Goal: Task Accomplishment & Management: Manage account settings

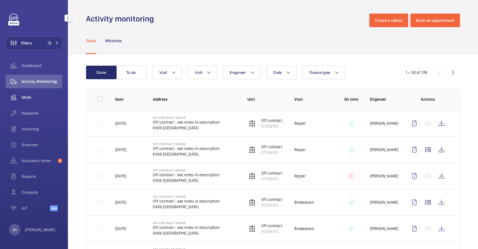
click at [32, 100] on div "Units" at bounding box center [34, 98] width 57 height 14
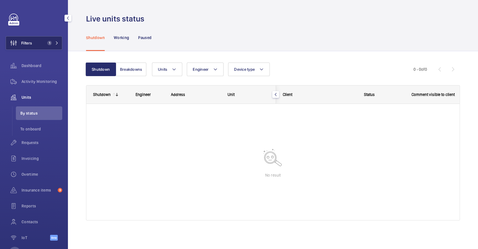
click at [44, 49] on button "Filters 1" at bounding box center [34, 43] width 57 height 14
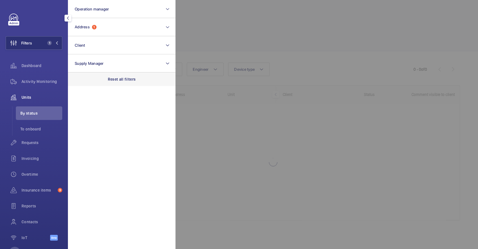
click at [128, 81] on p "Reset all filters" at bounding box center [122, 79] width 28 height 6
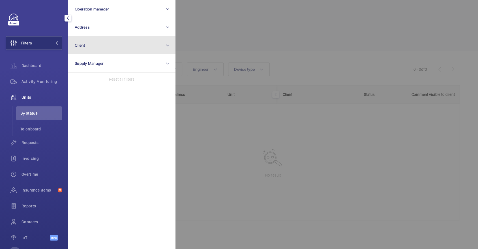
click at [113, 44] on button "Client" at bounding box center [122, 45] width 108 height 18
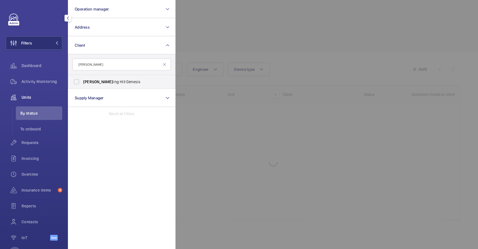
type input "nott"
click at [123, 82] on span "Nott ing Hill Genesis" at bounding box center [122, 82] width 78 height 6
click at [82, 82] on input "Nott ing Hill Genesis" at bounding box center [76, 81] width 11 height 11
checkbox input "true"
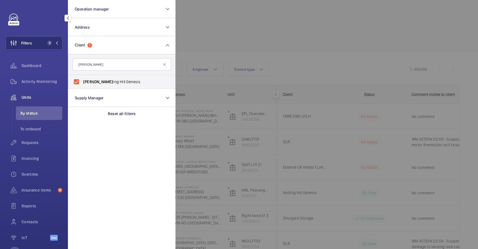
click at [246, 26] on div at bounding box center [415, 124] width 478 height 249
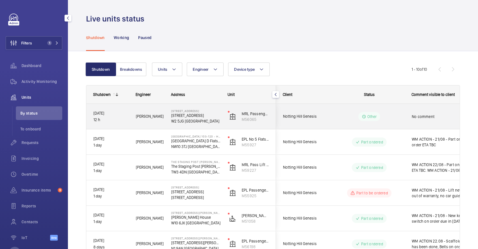
click at [368, 112] on div "Other" at bounding box center [370, 116] width 22 height 9
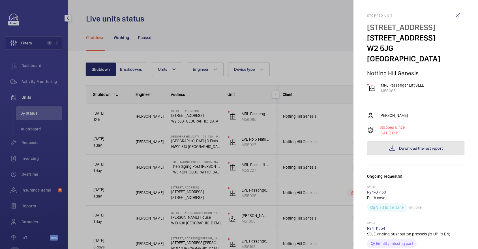
click at [425, 146] on span "Download the last report" at bounding box center [421, 148] width 44 height 5
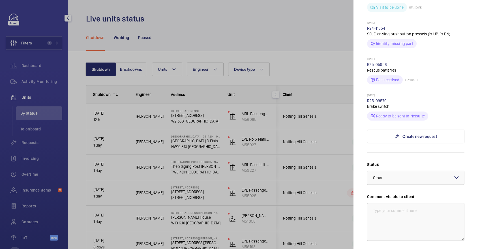
scroll to position [291, 0]
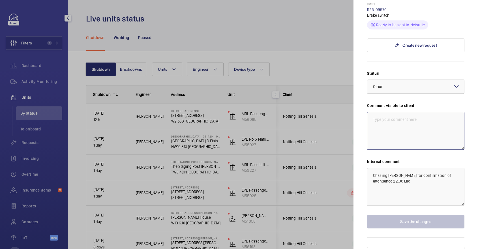
click at [398, 114] on textarea at bounding box center [415, 131] width 97 height 38
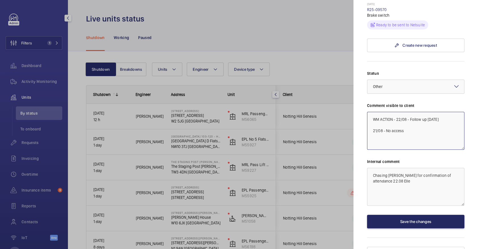
type textarea "WM ACTION - 22/08 - Follow up today 21/08 - No access"
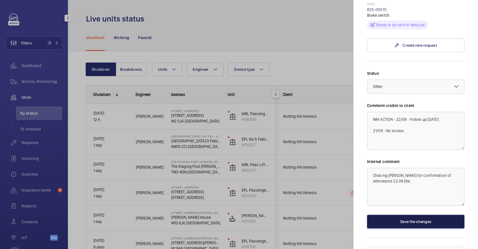
click at [418, 215] on button "Save the changes" at bounding box center [415, 222] width 97 height 14
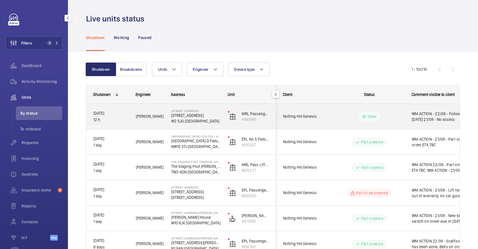
click at [396, 119] on wm-front-pills-cell "Other" at bounding box center [369, 116] width 71 height 9
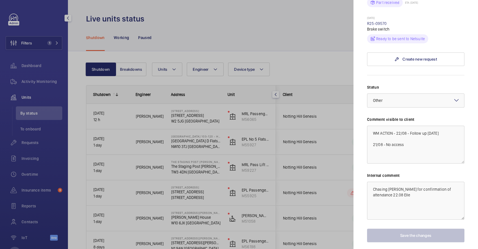
scroll to position [291, 0]
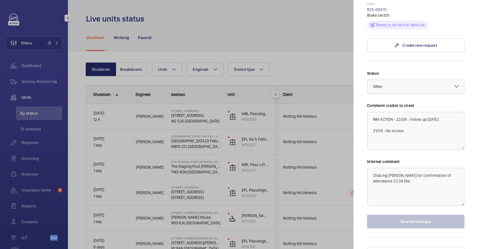
click at [409, 83] on div "Select a status × Other ×" at bounding box center [415, 87] width 97 height 14
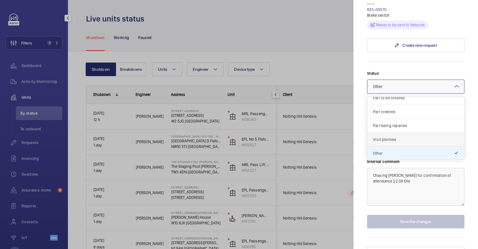
click at [403, 137] on span "Visit planned" at bounding box center [416, 140] width 86 height 6
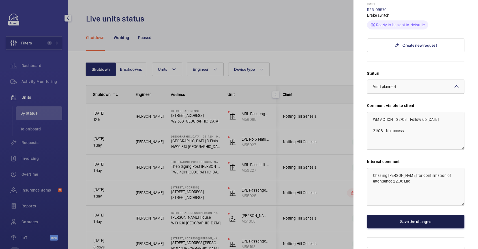
click at [417, 215] on button "Save the changes" at bounding box center [415, 222] width 97 height 14
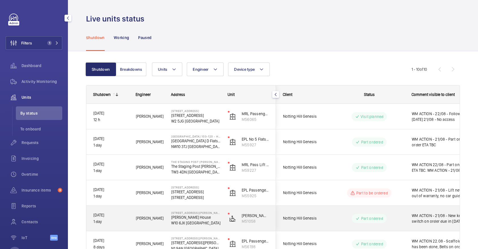
scroll to position [137, 0]
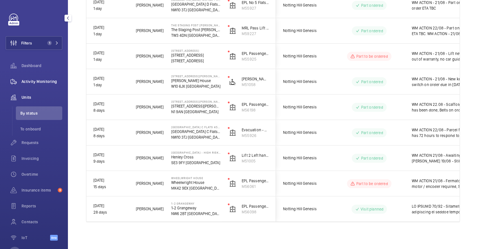
click at [49, 85] on div "Activity Monitoring" at bounding box center [34, 82] width 57 height 14
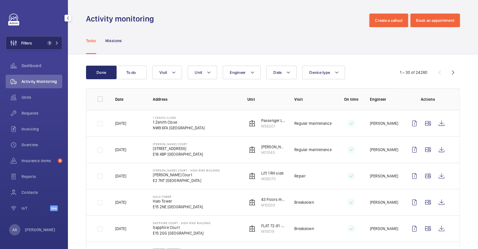
click at [53, 41] on span "1" at bounding box center [52, 43] width 14 height 5
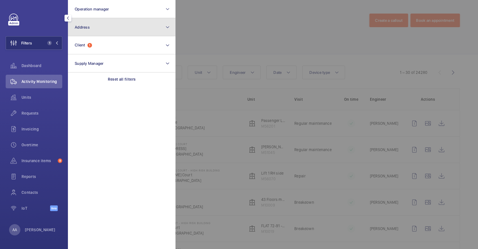
click at [121, 25] on button "Address" at bounding box center [122, 27] width 108 height 18
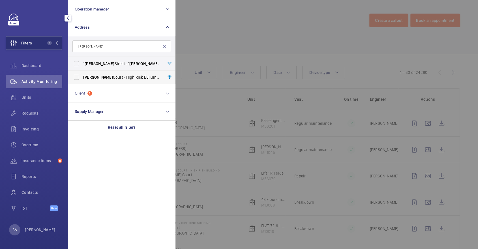
type input "appold"
click at [131, 82] on label "Appold Court - High Risk Building - Appold Court, LONDON E2 7NT" at bounding box center [117, 78] width 99 height 14
click at [82, 82] on input "Appold Court - High Risk Building - Appold Court, LONDON E2 7NT" at bounding box center [76, 77] width 11 height 11
checkbox input "true"
click at [272, 40] on div at bounding box center [415, 124] width 478 height 249
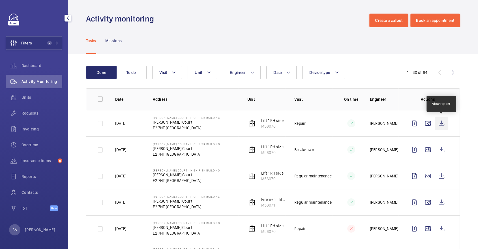
click at [446, 122] on wm-front-icon-button at bounding box center [442, 124] width 14 height 14
click at [32, 113] on span "Requests" at bounding box center [42, 113] width 41 height 6
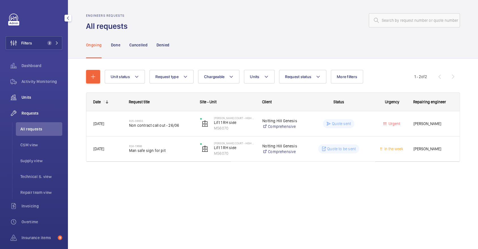
click at [45, 97] on span "Units" at bounding box center [42, 98] width 41 height 6
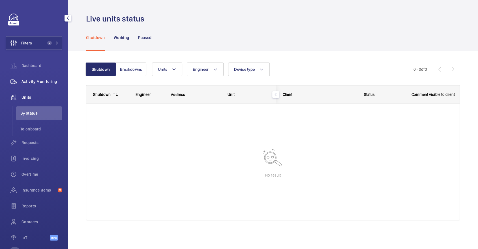
click at [42, 85] on div "Activity Monitoring" at bounding box center [34, 82] width 57 height 14
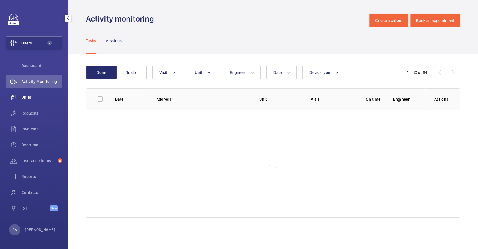
click at [33, 98] on span "Units" at bounding box center [42, 98] width 41 height 6
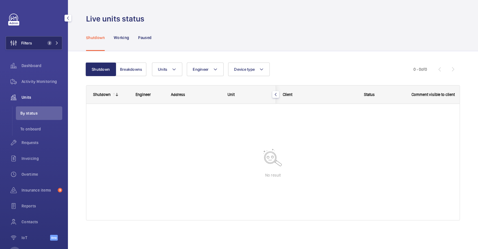
click at [48, 44] on span "2" at bounding box center [49, 43] width 5 height 5
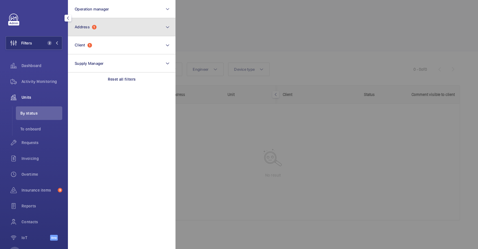
click at [99, 34] on button "Address 1" at bounding box center [122, 27] width 108 height 18
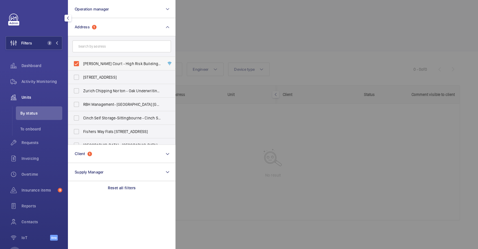
click at [107, 63] on span "Appold Court - High Risk Building - Appold Court, LONDON E2 7NT" at bounding box center [122, 64] width 78 height 6
click at [82, 63] on input "Appold Court - High Risk Building - Appold Court, LONDON E2 7NT" at bounding box center [76, 63] width 11 height 11
checkbox input "false"
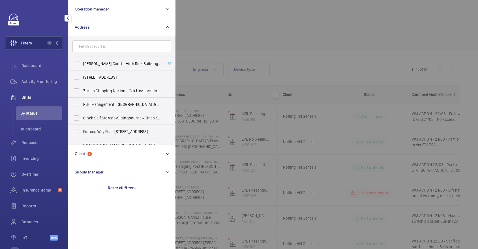
click at [264, 48] on div at bounding box center [415, 124] width 478 height 249
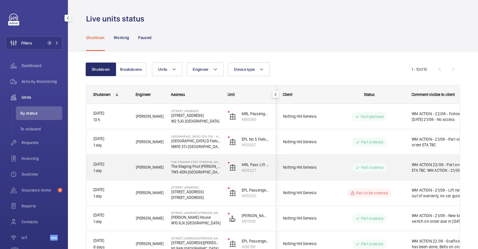
scroll to position [137, 0]
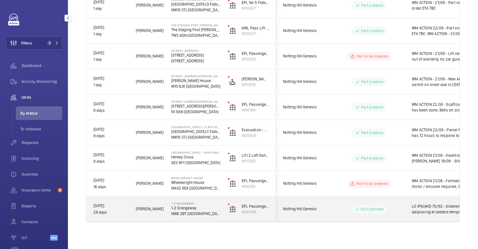
click at [430, 220] on div at bounding box center [437, 209] width 65 height 24
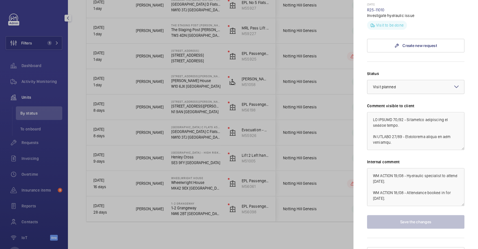
scroll to position [0, 0]
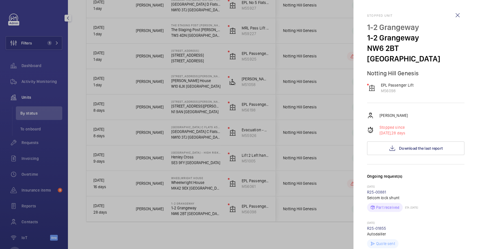
click at [314, 84] on div at bounding box center [239, 124] width 478 height 249
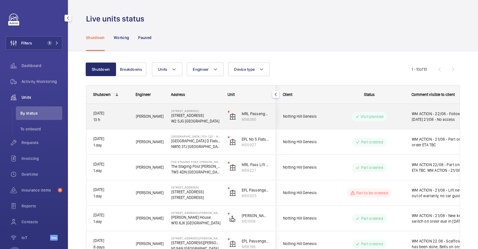
scroll to position [137, 0]
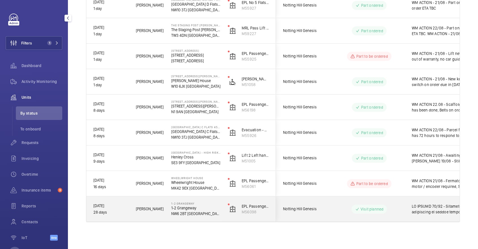
click at [308, 197] on div "Notting Hill Genesis" at bounding box center [301, 209] width 51 height 25
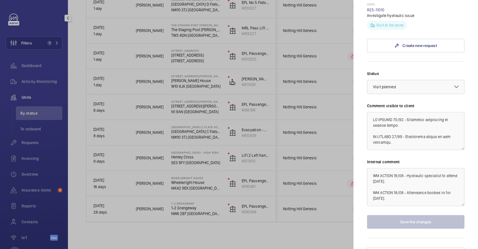
scroll to position [463, 0]
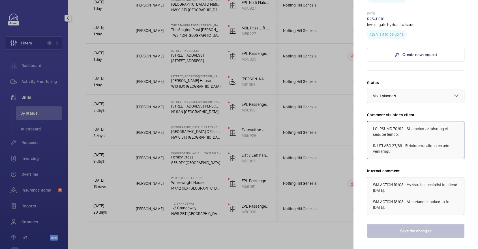
click at [394, 121] on textarea at bounding box center [415, 140] width 97 height 38
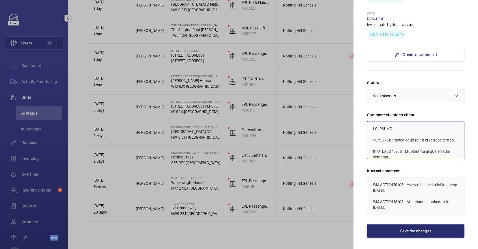
click at [412, 121] on textarea at bounding box center [415, 140] width 97 height 38
click at [395, 121] on textarea at bounding box center [415, 140] width 97 height 38
click at [399, 121] on textarea at bounding box center [415, 140] width 97 height 38
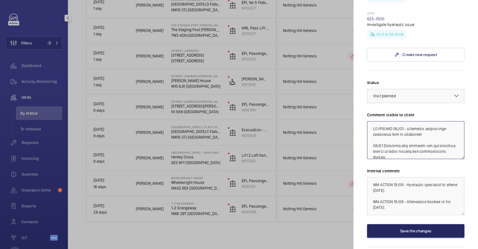
type textarea "WM ACTION 22/08 - hydraulic specialists contacted for re attendance 20/08 Atten…"
click at [421, 224] on button "Save the changes" at bounding box center [415, 231] width 97 height 14
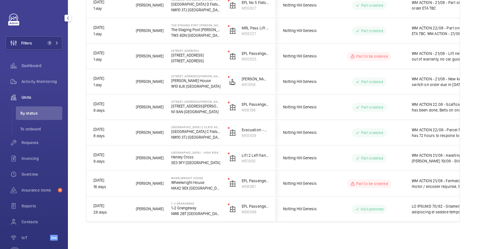
scroll to position [0, 0]
click at [55, 81] on span "Activity Monitoring" at bounding box center [42, 82] width 41 height 6
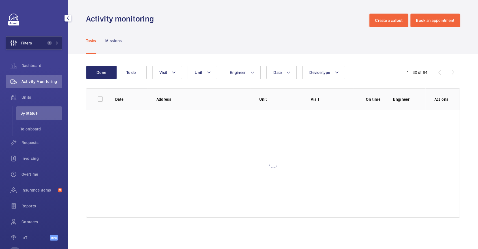
click at [42, 44] on button "Filters 1" at bounding box center [34, 43] width 57 height 14
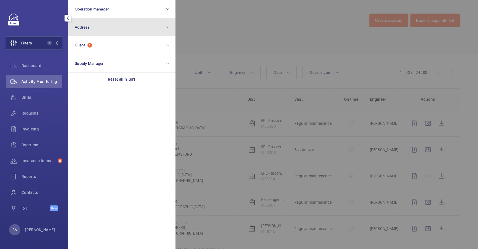
click at [101, 30] on button "Address" at bounding box center [122, 27] width 108 height 18
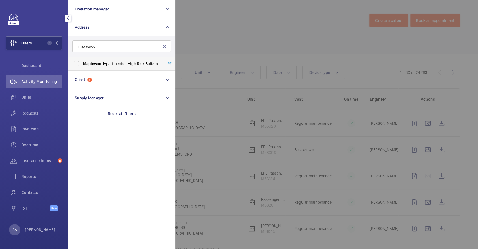
type input "maplewood"
click at [108, 59] on label "Maplewood Apartments - High Risk Building - Maplewood Apartments, LONDON N4 1FP" at bounding box center [117, 64] width 99 height 14
click at [82, 59] on input "Maplewood Apartments - High Risk Building - Maplewood Apartments, LONDON N4 1FP" at bounding box center [76, 63] width 11 height 11
checkbox input "true"
click at [247, 55] on div at bounding box center [415, 124] width 478 height 249
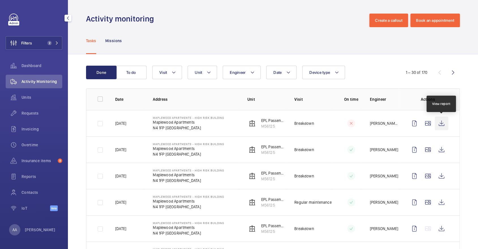
click at [438, 123] on wm-front-icon-button at bounding box center [442, 124] width 14 height 14
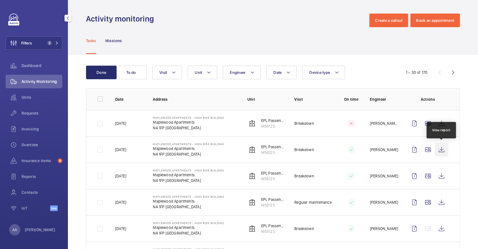
click at [439, 147] on wm-front-icon-button at bounding box center [442, 150] width 14 height 14
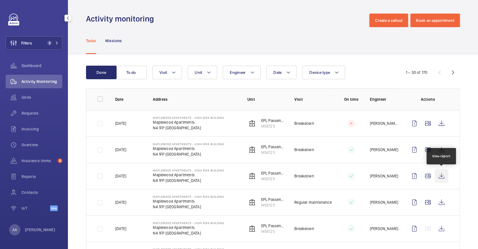
click at [447, 179] on wm-front-icon-button at bounding box center [442, 176] width 14 height 14
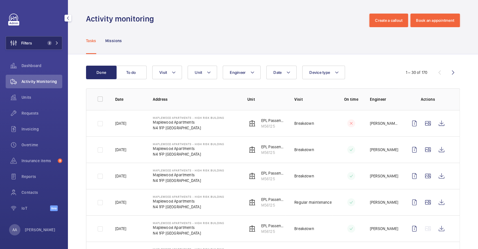
click at [49, 42] on span "2" at bounding box center [49, 43] width 5 height 5
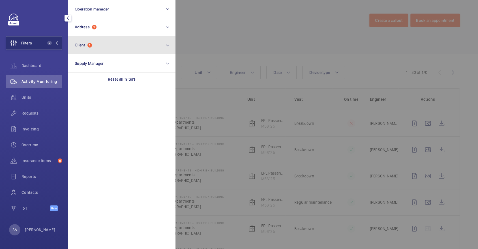
click at [124, 40] on button "Client 1" at bounding box center [122, 45] width 108 height 18
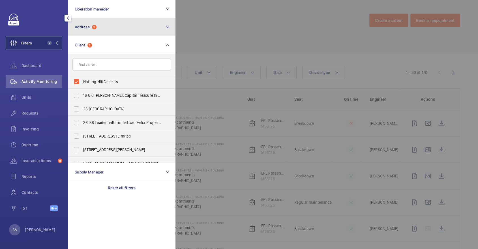
click at [113, 28] on button "Address 1" at bounding box center [122, 27] width 108 height 18
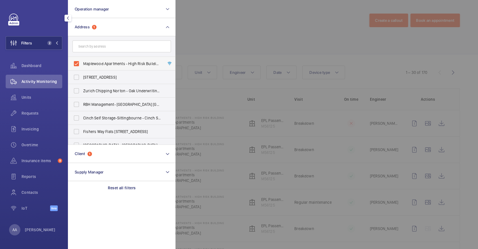
click at [107, 63] on span "Maplewood Apartments - High Risk Building - Maplewood Apartments, LONDON N4 1FP" at bounding box center [122, 64] width 78 height 6
click at [82, 63] on input "Maplewood Apartments - High Risk Building - Maplewood Apartments, LONDON N4 1FP" at bounding box center [76, 63] width 11 height 11
checkbox input "false"
click at [215, 51] on div at bounding box center [415, 124] width 478 height 249
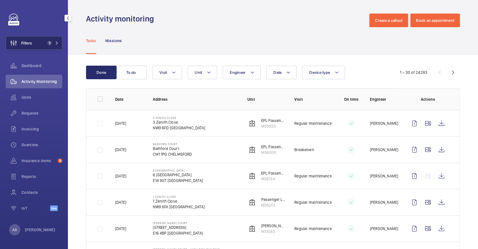
click at [37, 39] on button "Filters 1" at bounding box center [34, 43] width 57 height 14
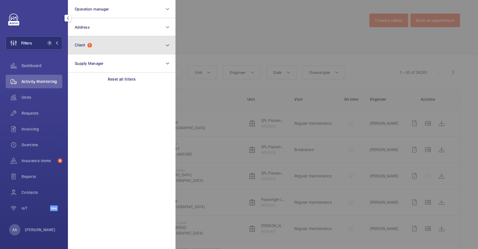
click at [108, 48] on button "Client 1" at bounding box center [122, 45] width 108 height 18
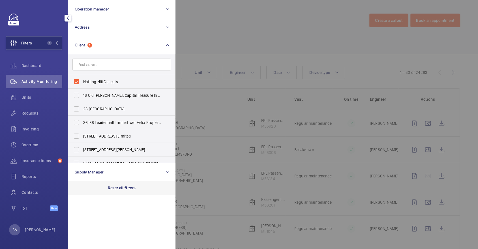
click at [122, 189] on p "Reset all filters" at bounding box center [122, 188] width 28 height 6
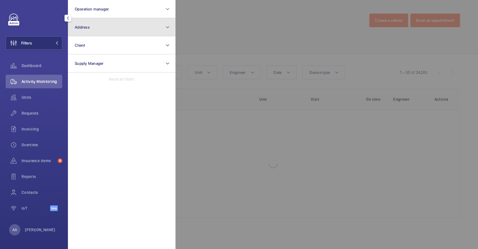
click at [115, 20] on button "Address" at bounding box center [122, 27] width 108 height 18
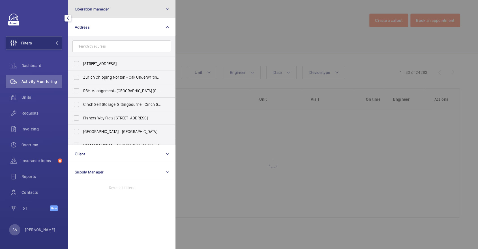
click at [103, 4] on button "Operation manager" at bounding box center [122, 9] width 108 height 18
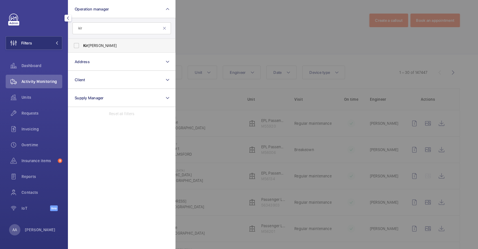
type input "kir"
click at [126, 44] on span "Kir sten Kalaher" at bounding box center [122, 46] width 78 height 6
click at [82, 44] on input "Kir sten Kalaher" at bounding box center [76, 45] width 11 height 11
checkbox input "true"
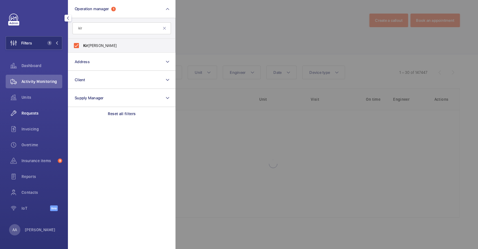
click at [30, 112] on span "Requests" at bounding box center [42, 113] width 41 height 6
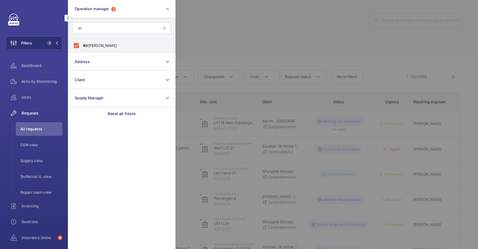
click at [220, 48] on div at bounding box center [415, 124] width 478 height 249
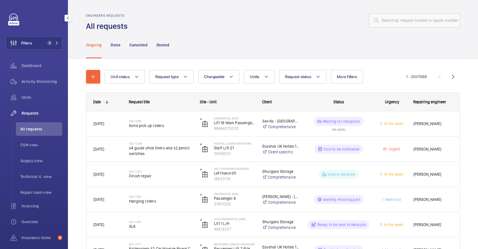
click at [45, 35] on div "Filters 1 Dashboard Activity Monitoring Units Requests All requests CSM view Su…" at bounding box center [34, 154] width 57 height 281
click at [49, 39] on button "Filters 1" at bounding box center [34, 43] width 57 height 14
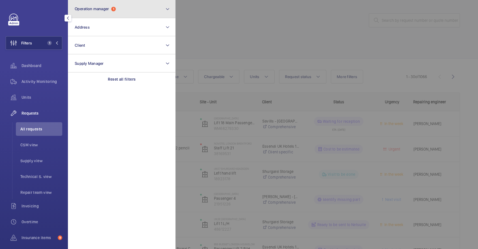
click at [114, 10] on span "1" at bounding box center [113, 9] width 5 height 5
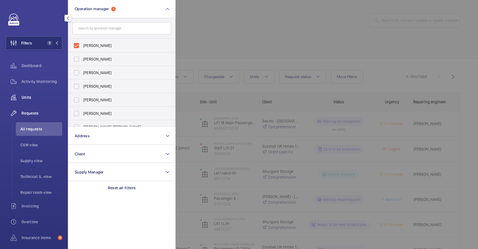
click at [32, 95] on span "Units" at bounding box center [42, 98] width 41 height 6
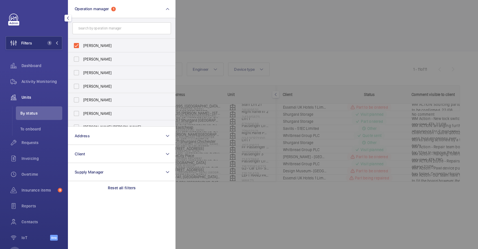
click at [288, 53] on div at bounding box center [415, 124] width 478 height 249
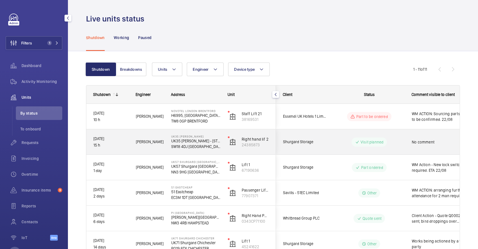
click at [336, 149] on div "Visit planned" at bounding box center [365, 142] width 77 height 20
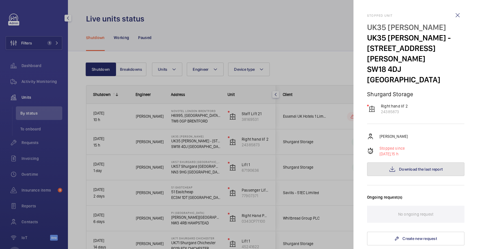
click at [422, 172] on button "Download the last report" at bounding box center [415, 170] width 97 height 14
click at [330, 162] on div at bounding box center [239, 124] width 478 height 249
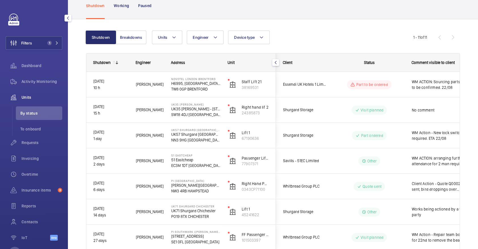
scroll to position [19, 0]
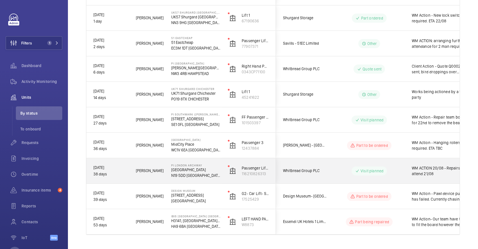
scroll to position [162, 0]
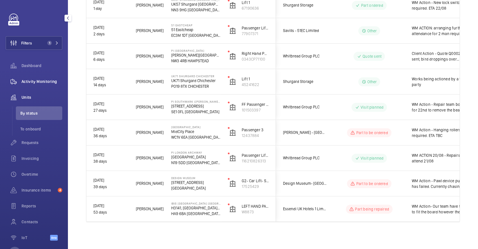
click at [43, 84] on span "Activity Monitoring" at bounding box center [42, 82] width 41 height 6
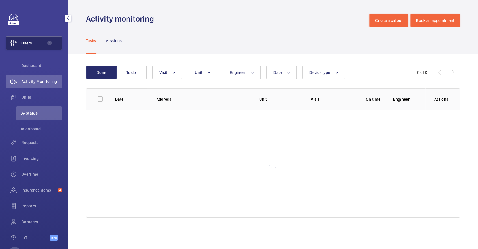
click at [44, 45] on button "Filters 1" at bounding box center [34, 43] width 57 height 14
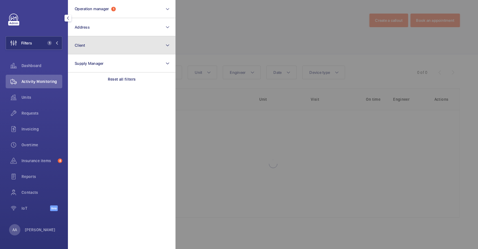
click at [103, 36] on button "Client" at bounding box center [122, 45] width 108 height 18
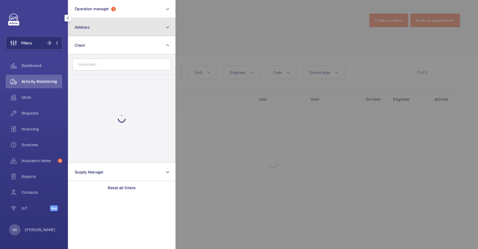
click at [99, 27] on button "Address" at bounding box center [122, 27] width 108 height 18
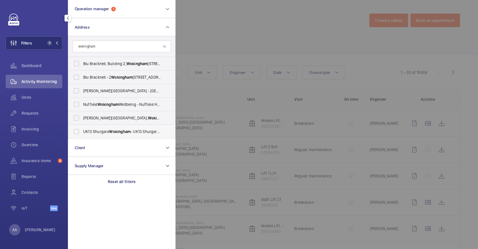
type input "wokingham"
click at [133, 131] on span "UK13 Shurgard Wokingham - UK13 Shurgard Wokingham - Millar's Ln, WOKINGHAM RG41…" at bounding box center [122, 132] width 78 height 6
click at [82, 131] on input "UK13 Shurgard Wokingham - UK13 Shurgard Wokingham - Millar's Ln, WOKINGHAM RG41…" at bounding box center [76, 131] width 11 height 11
checkbox input "true"
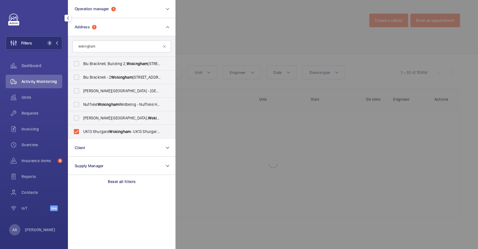
click at [268, 48] on div at bounding box center [415, 124] width 478 height 249
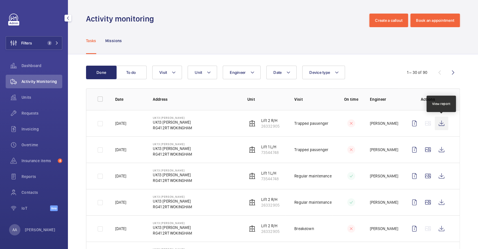
click at [446, 123] on wm-front-icon-button at bounding box center [442, 124] width 14 height 14
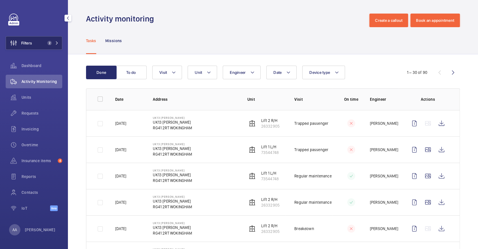
click at [24, 44] on span "Filters" at bounding box center [26, 43] width 11 height 6
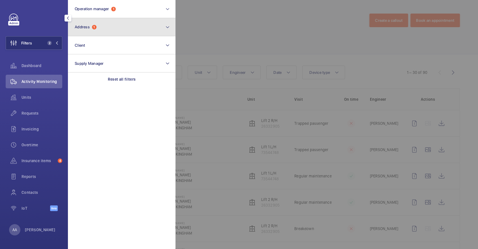
click at [101, 29] on button "Address 1" at bounding box center [122, 27] width 108 height 18
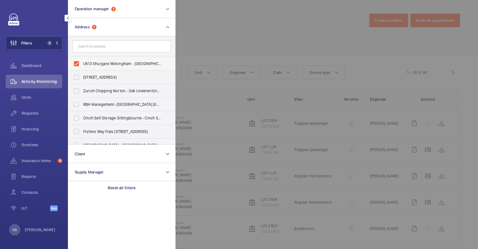
click at [112, 61] on span "UK13 Shurgard Wokingham - UK13 Shurgard Wokingham - Millar's Ln, WOKINGHAM RG41…" at bounding box center [122, 64] width 78 height 6
click at [82, 61] on input "UK13 Shurgard Wokingham - UK13 Shurgard Wokingham - Millar's Ln, WOKINGHAM RG41…" at bounding box center [76, 63] width 11 height 11
checkbox input "false"
click at [321, 55] on div at bounding box center [415, 124] width 478 height 249
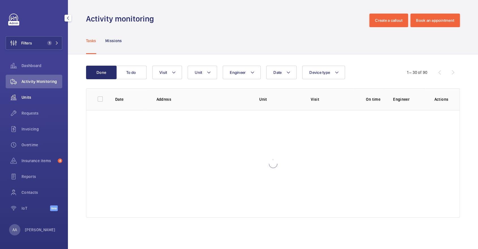
click at [46, 97] on span "Units" at bounding box center [42, 98] width 41 height 6
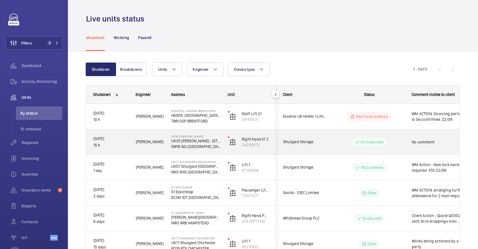
click at [351, 143] on wm-front-pills-cell "Visit planned" at bounding box center [369, 142] width 71 height 9
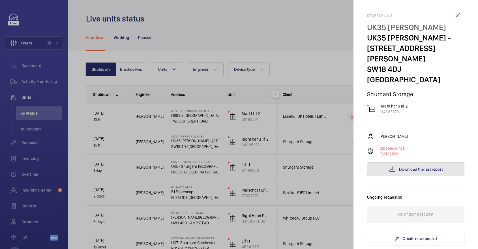
click at [427, 169] on span "Download the last report" at bounding box center [421, 169] width 44 height 5
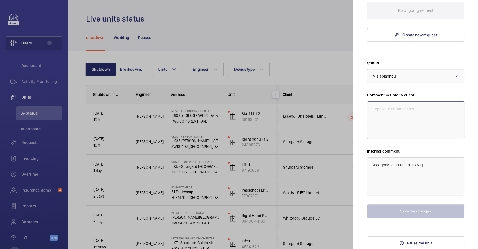
click at [404, 125] on textarea at bounding box center [415, 120] width 97 height 38
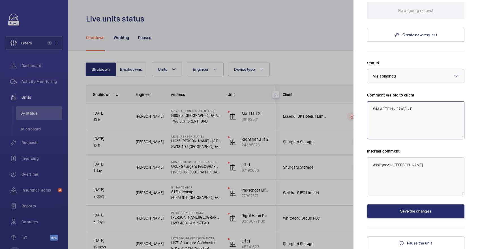
click at [449, 114] on textarea "WM ACTION - 22/08 - F" at bounding box center [415, 120] width 97 height 38
type textarea "WM ACTION - 22/08 - Follow up today"
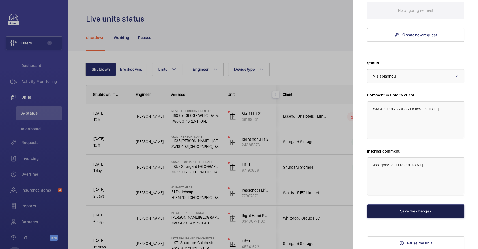
click at [435, 213] on button "Save the changes" at bounding box center [415, 212] width 97 height 14
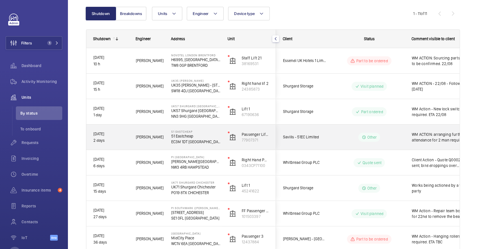
scroll to position [58, 0]
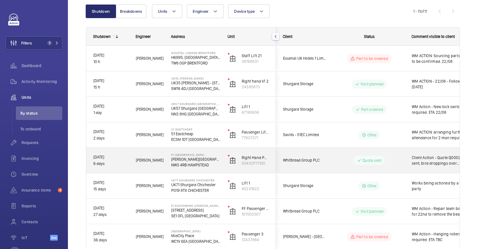
click at [339, 157] on wm-front-pills-cell "Quote sent" at bounding box center [369, 160] width 71 height 9
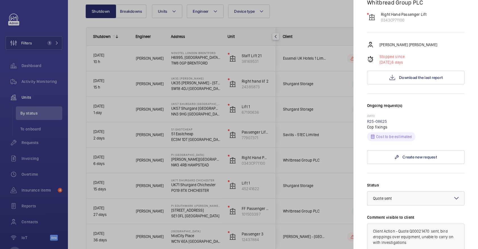
scroll to position [183, 0]
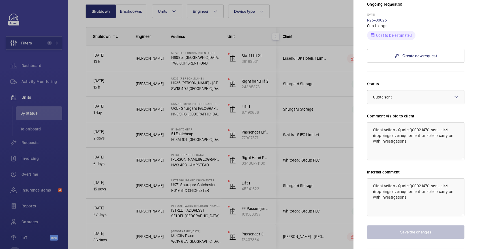
click at [323, 117] on div at bounding box center [239, 124] width 478 height 249
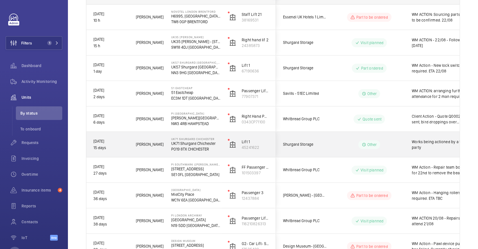
scroll to position [162, 0]
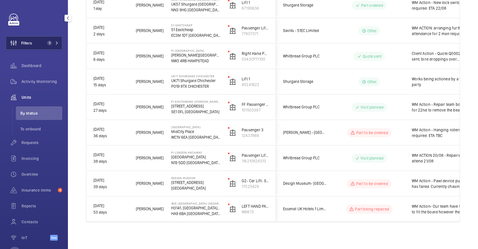
click at [55, 44] on span "1" at bounding box center [52, 43] width 14 height 5
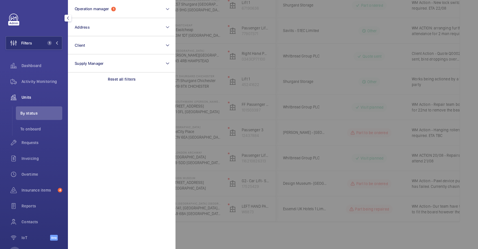
click at [134, 90] on section "Operation manager 1 Address Client Supply Manager Reset all filters" at bounding box center [122, 124] width 108 height 249
click at [129, 81] on p "Reset all filters" at bounding box center [122, 79] width 28 height 6
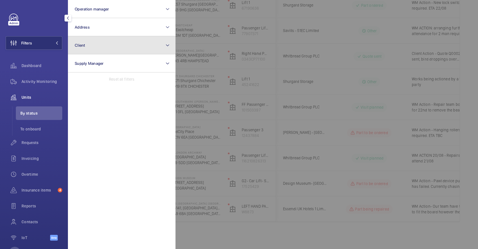
click at [108, 46] on button "Client" at bounding box center [122, 45] width 108 height 18
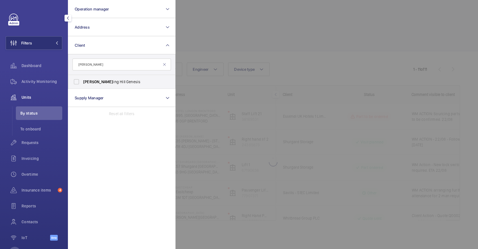
type input "nott"
click at [115, 83] on span "Nott ing Hill Genesis" at bounding box center [122, 82] width 78 height 6
click at [82, 83] on input "Nott ing Hill Genesis" at bounding box center [76, 81] width 11 height 11
checkbox input "true"
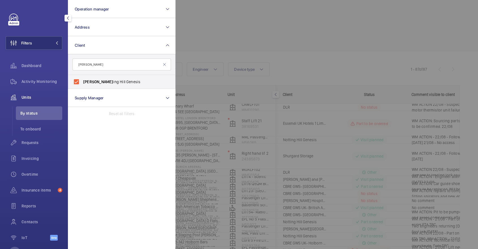
click at [254, 55] on div at bounding box center [415, 124] width 478 height 249
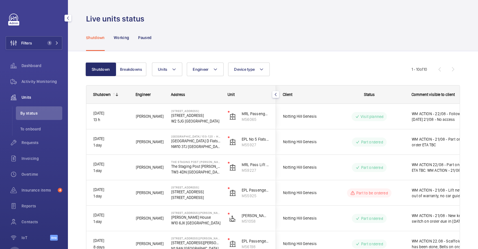
click at [42, 33] on div "Filters 1 Dashboard Activity Monitoring Units By status To onboard Requests Inv…" at bounding box center [34, 130] width 57 height 233
click at [53, 45] on span "1" at bounding box center [52, 43] width 14 height 5
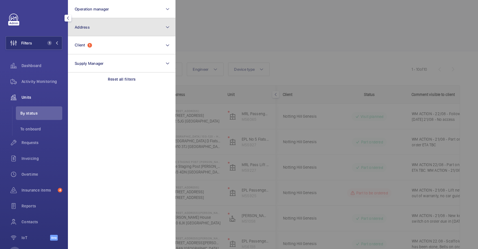
click at [97, 35] on button "Address" at bounding box center [122, 27] width 108 height 18
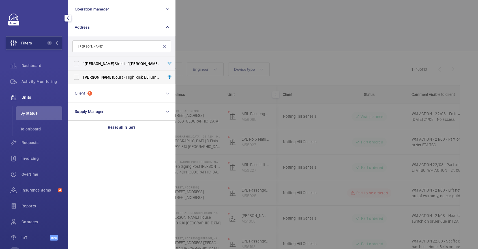
type input "appold"
click at [118, 80] on label "Appold Court - High Risk Building - Appold Court, LONDON E2 7NT" at bounding box center [117, 78] width 99 height 14
click at [82, 80] on input "Appold Court - High Risk Building - Appold Court, LONDON E2 7NT" at bounding box center [76, 77] width 11 height 11
checkbox input "true"
click at [236, 39] on div at bounding box center [415, 124] width 478 height 249
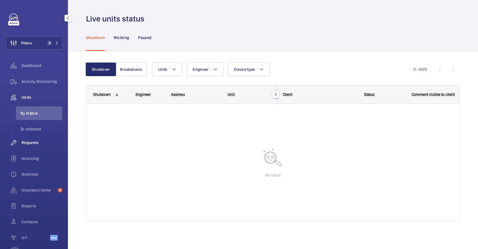
click at [48, 145] on span "Requests" at bounding box center [42, 143] width 41 height 6
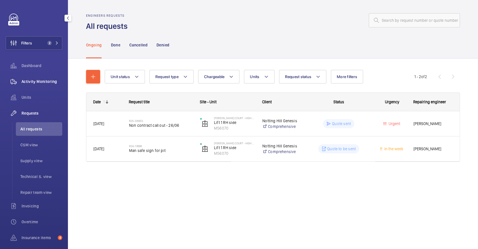
click at [27, 81] on span "Activity Monitoring" at bounding box center [42, 82] width 41 height 6
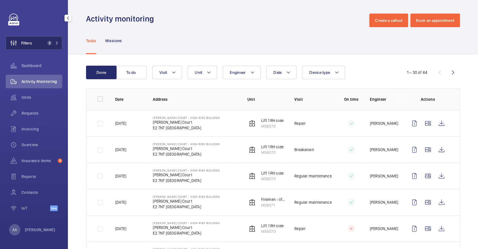
click at [43, 41] on button "Filters 2" at bounding box center [34, 43] width 57 height 14
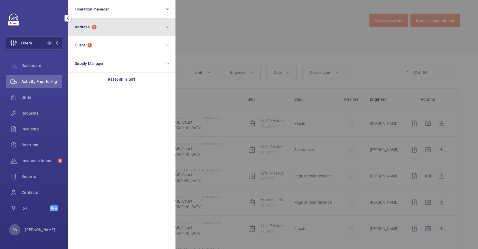
click at [105, 30] on button "Address 1" at bounding box center [122, 27] width 108 height 18
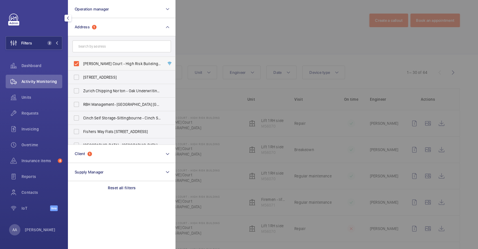
click at [104, 59] on label "Appold Court - High Risk Building - Appold Court, LONDON E2 7NT" at bounding box center [117, 64] width 99 height 14
click at [82, 59] on input "Appold Court - High Risk Building - Appold Court, LONDON E2 7NT" at bounding box center [76, 63] width 11 height 11
checkbox input "false"
click at [96, 46] on input "text" at bounding box center [122, 47] width 99 height 12
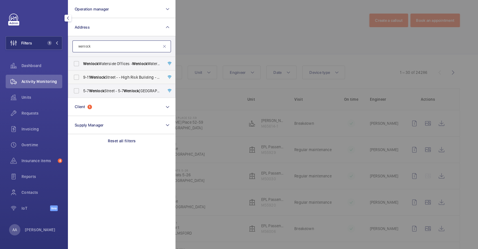
type input "wenlock"
click at [102, 78] on span "Wenlock" at bounding box center [97, 77] width 15 height 5
click at [82, 78] on input "9-11 Wenlock Street - - High Risk Building - 9-11 Wenlock Street, LONDON N1 7EX" at bounding box center [76, 77] width 11 height 11
checkbox input "true"
click at [205, 44] on div at bounding box center [415, 124] width 478 height 249
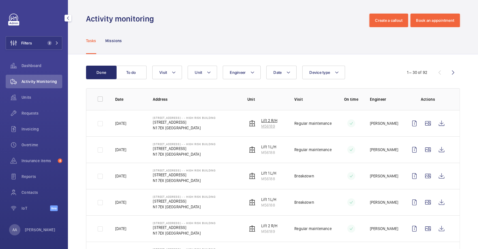
click at [268, 120] on p "Lift 2 R/H" at bounding box center [269, 121] width 16 height 6
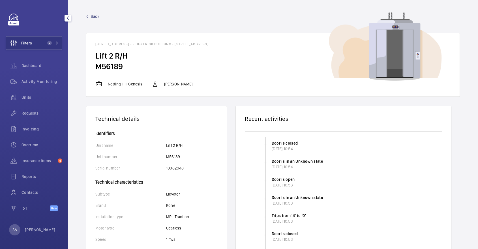
click at [94, 16] on span "Back" at bounding box center [95, 17] width 8 height 6
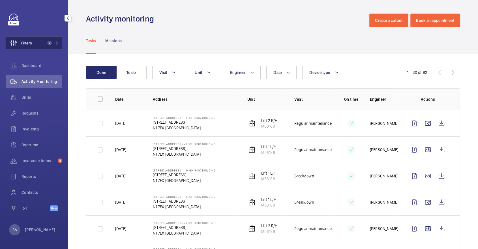
click at [55, 50] on button "Filters 2" at bounding box center [34, 43] width 57 height 14
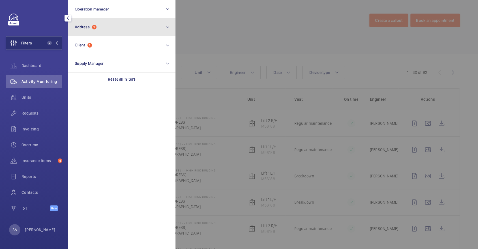
click at [124, 23] on button "Address 1" at bounding box center [122, 27] width 108 height 18
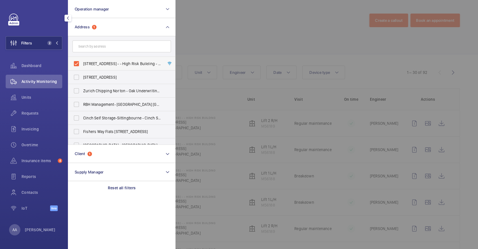
click at [89, 63] on span "9-11 Wenlock Street - - High Risk Building - 9-11 Wenlock Street, LONDON N1 7EX" at bounding box center [122, 64] width 78 height 6
click at [82, 63] on input "9-11 Wenlock Street - - High Risk Building - 9-11 Wenlock Street, LONDON N1 7EX" at bounding box center [76, 63] width 11 height 11
checkbox input "false"
click at [95, 49] on input "text" at bounding box center [122, 47] width 99 height 12
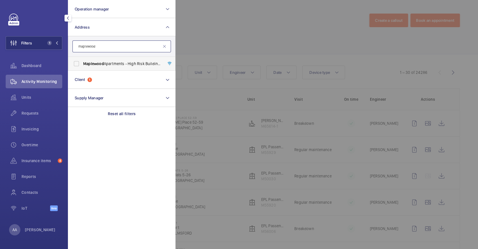
type input "maplewood"
click at [101, 67] on label "Maplewood Apartments - High Risk Building - Maplewood Apartments, LONDON N4 1FP" at bounding box center [117, 64] width 99 height 14
click at [82, 67] on input "Maplewood Apartments - High Risk Building - Maplewood Apartments, LONDON N4 1FP" at bounding box center [76, 63] width 11 height 11
checkbox input "true"
click at [208, 48] on div at bounding box center [415, 124] width 478 height 249
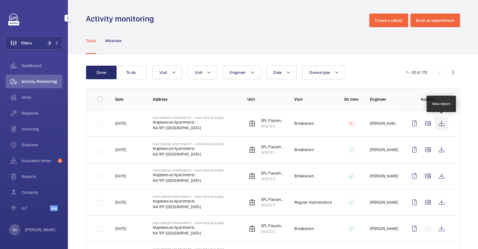
click at [442, 127] on wm-front-icon-button at bounding box center [442, 124] width 14 height 14
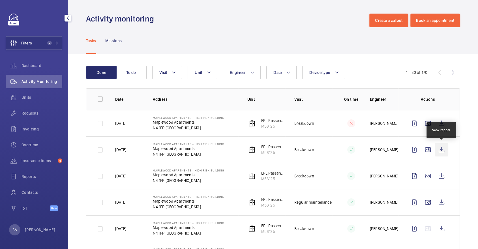
click at [445, 154] on wm-front-icon-button at bounding box center [442, 150] width 14 height 14
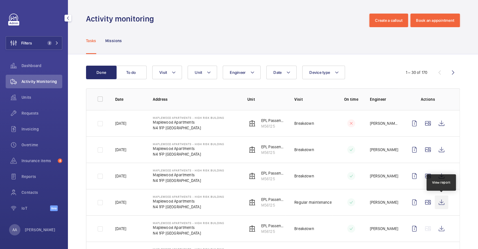
click at [439, 205] on wm-front-icon-button at bounding box center [442, 203] width 14 height 14
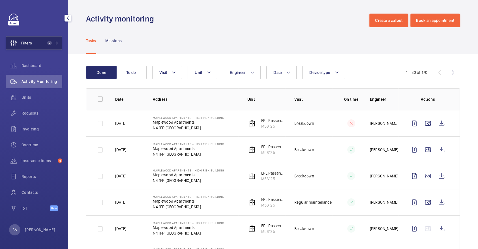
click at [43, 43] on button "Filters 2" at bounding box center [34, 43] width 57 height 14
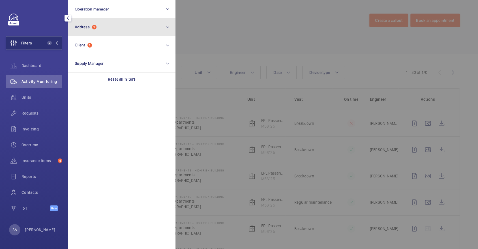
click at [99, 25] on button "Address 1" at bounding box center [122, 27] width 108 height 18
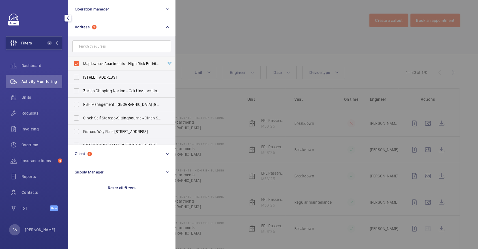
click at [105, 59] on label "Maplewood Apartments - High Risk Building - Maplewood Apartments, LONDON N4 1FP" at bounding box center [117, 64] width 99 height 14
click at [82, 59] on input "Maplewood Apartments - High Risk Building - Maplewood Apartments, LONDON N4 1FP" at bounding box center [76, 63] width 11 height 11
checkbox input "false"
click at [117, 190] on p "Reset all filters" at bounding box center [122, 188] width 28 height 6
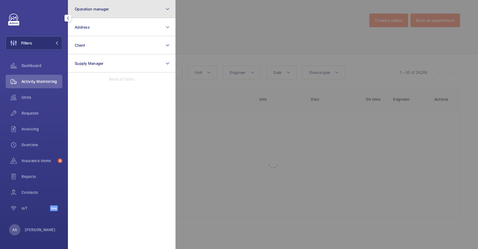
click at [119, 3] on button "Operation manager" at bounding box center [122, 9] width 108 height 18
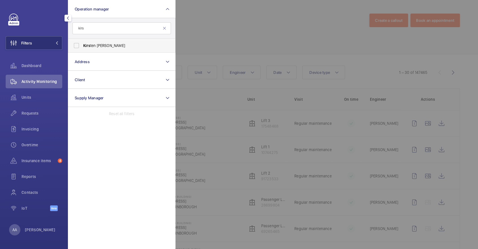
type input "kirs"
click at [138, 45] on span "Kirs ten Kalaher" at bounding box center [122, 46] width 78 height 6
click at [82, 45] on input "Kirs ten Kalaher" at bounding box center [76, 45] width 11 height 11
checkbox input "true"
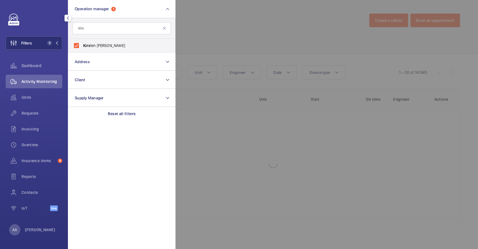
click at [312, 48] on div at bounding box center [415, 124] width 478 height 249
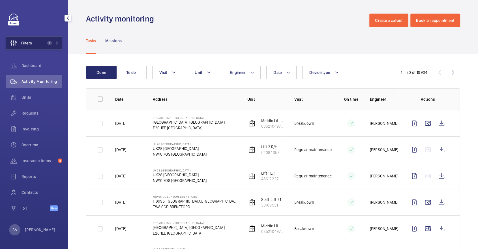
click at [42, 39] on button "Filters 1" at bounding box center [34, 43] width 57 height 14
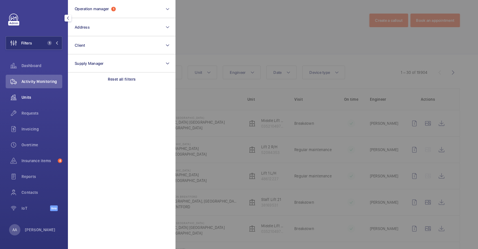
click at [39, 93] on div "Units" at bounding box center [34, 98] width 57 height 14
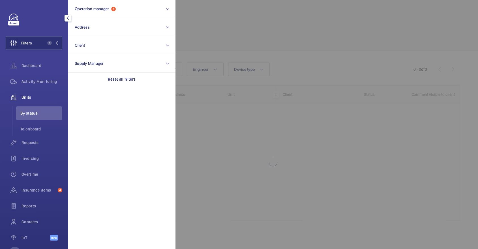
click at [282, 42] on div at bounding box center [415, 124] width 478 height 249
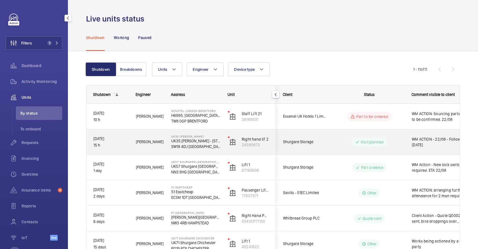
click at [341, 130] on div "Visit planned" at bounding box center [366, 141] width 78 height 25
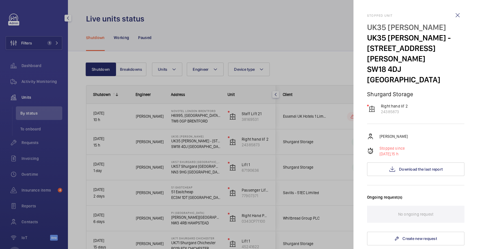
click at [141, 33] on div at bounding box center [239, 124] width 478 height 249
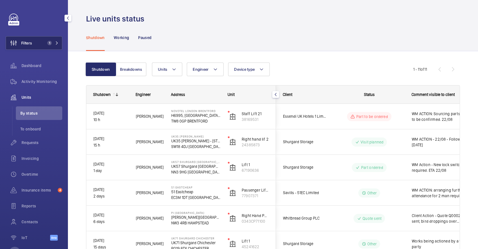
click at [52, 39] on button "Filters 1" at bounding box center [34, 43] width 57 height 14
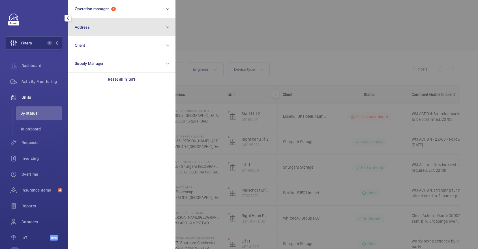
click at [114, 27] on button "Address" at bounding box center [122, 27] width 108 height 18
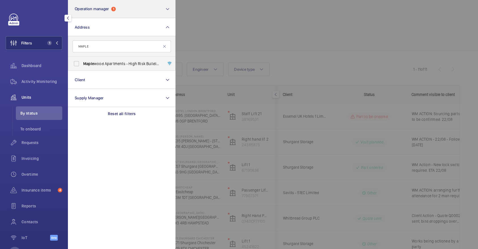
type input "MAPLE"
click at [121, 14] on button "Operation manager 1" at bounding box center [122, 9] width 108 height 18
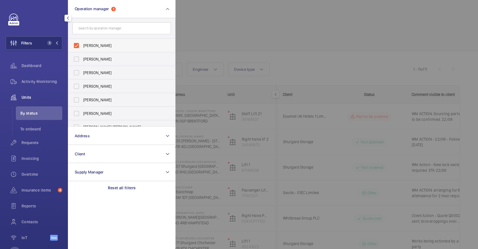
click at [116, 43] on span "Kirsten Kalaher" at bounding box center [122, 46] width 78 height 6
click at [82, 43] on input "Kirsten Kalaher" at bounding box center [76, 45] width 11 height 11
checkbox input "false"
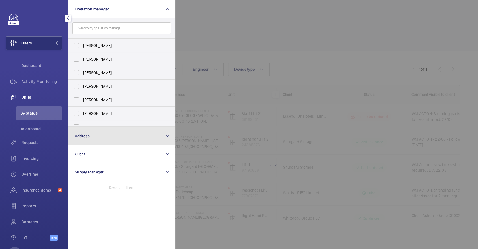
click at [108, 136] on button "Address" at bounding box center [122, 136] width 108 height 18
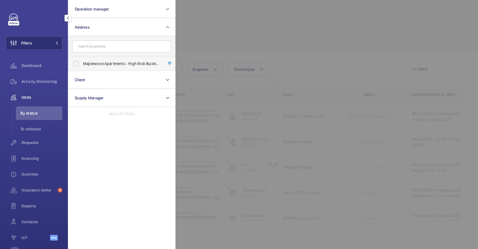
click at [108, 68] on label "Maplewood Apartments - High Risk Building - Maplewood Apartments, LONDON N4 1FP" at bounding box center [117, 64] width 99 height 14
click at [82, 68] on input "Maplewood Apartments - High Risk Building - Maplewood Apartments, LONDON N4 1FP" at bounding box center [76, 63] width 11 height 11
checkbox input "true"
click at [102, 39] on form at bounding box center [121, 46] width 107 height 21
click at [108, 46] on input "text" at bounding box center [122, 47] width 99 height 12
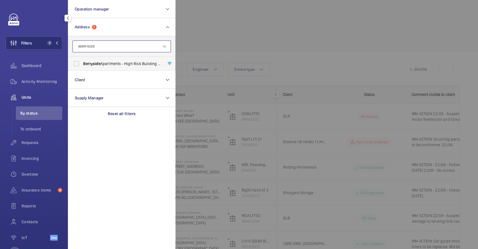
type input "BERRYSIDE"
click at [111, 68] on label "Berryside Apartments - High Risk Building - Berryside Apartments, LONDON N4 2GY" at bounding box center [117, 64] width 99 height 14
click at [82, 68] on input "Berryside Apartments - High Risk Building - Berryside Apartments, LONDON N4 2GY" at bounding box center [76, 63] width 11 height 11
checkbox input "true"
click at [101, 38] on form "BERRYSIDE" at bounding box center [121, 46] width 107 height 21
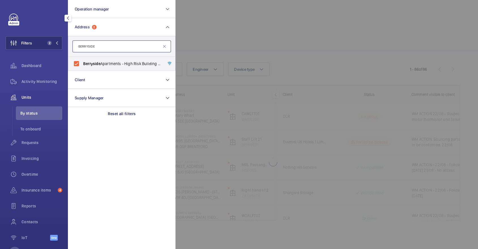
click at [108, 45] on input "BERRYSIDE" at bounding box center [122, 47] width 99 height 12
click at [108, 44] on input "BERRYSIDE" at bounding box center [122, 47] width 99 height 12
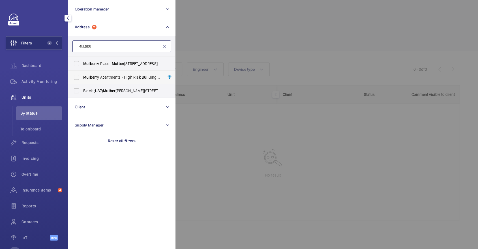
type input "MULBER"
click at [115, 76] on span "Mulber ry Apartments - High Risk Building - Mulber ry Apartments, LONDON N4 2LD" at bounding box center [122, 78] width 78 height 6
click at [82, 76] on input "Mulber ry Apartments - High Risk Building - Mulber ry Apartments, LONDON N4 2LD" at bounding box center [76, 77] width 11 height 11
checkbox input "true"
click at [105, 49] on input "MULBER" at bounding box center [122, 47] width 99 height 12
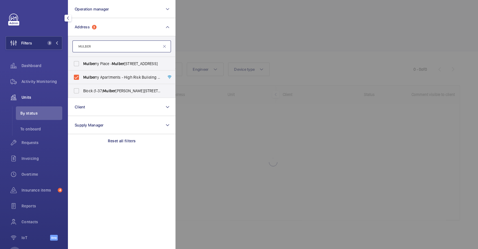
click at [105, 49] on input "MULBER" at bounding box center [122, 47] width 99 height 12
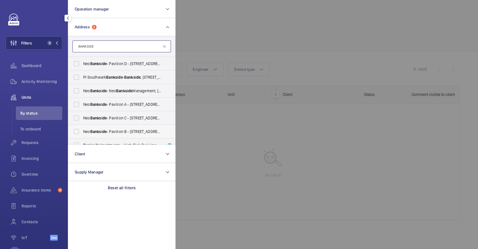
scroll to position [7, 0]
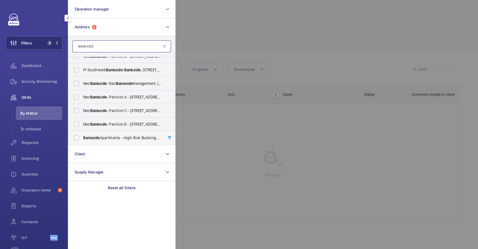
type input "BANKSIDE"
click at [108, 138] on span "Bankside Apartments - High Risk Building - Bankside Apartments, LONDON N4 2JP" at bounding box center [122, 138] width 78 height 6
click at [82, 138] on input "Bankside Apartments - High Risk Building - Bankside Apartments, LONDON N4 2JP" at bounding box center [76, 137] width 11 height 11
checkbox input "true"
click at [52, 137] on div "Requests" at bounding box center [34, 143] width 57 height 14
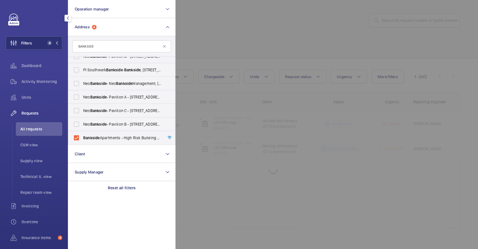
click at [269, 27] on div at bounding box center [415, 124] width 478 height 249
